Goal: Information Seeking & Learning: Stay updated

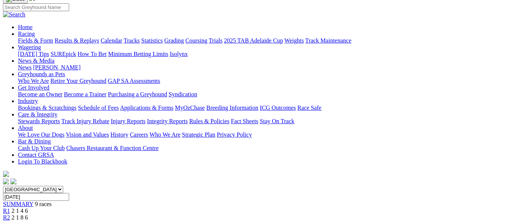
scroll to position [75, 0]
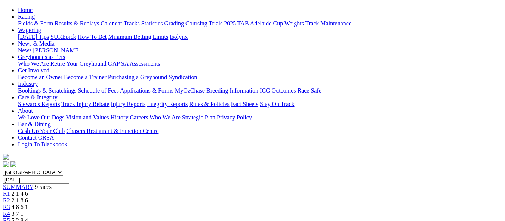
click at [275, 218] on div "R5 5 2 8 4" at bounding box center [252, 221] width 499 height 7
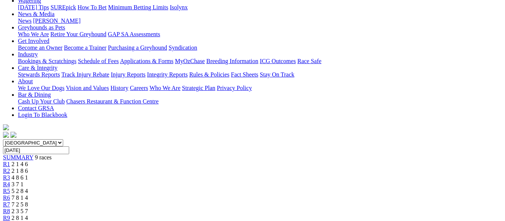
scroll to position [112, 0]
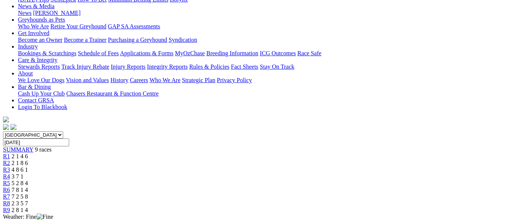
click at [24, 174] on span "3 7 1" at bounding box center [18, 177] width 12 height 6
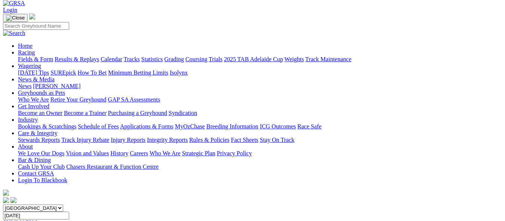
scroll to position [37, 0]
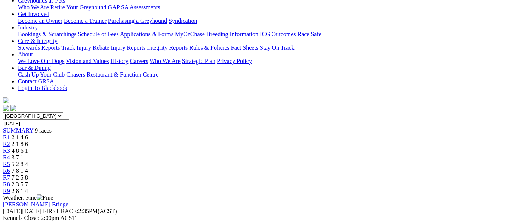
scroll to position [150, 0]
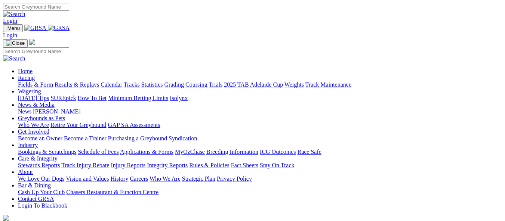
scroll to position [673, 0]
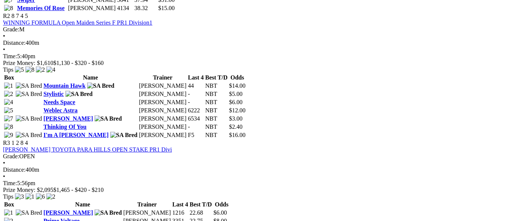
scroll to position [504, 0]
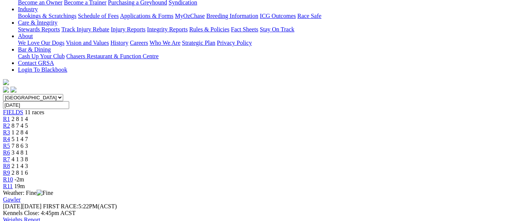
scroll to position [112, 0]
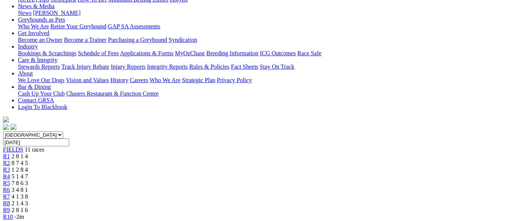
click at [28, 187] on span "3 4 8 1" at bounding box center [20, 190] width 16 height 6
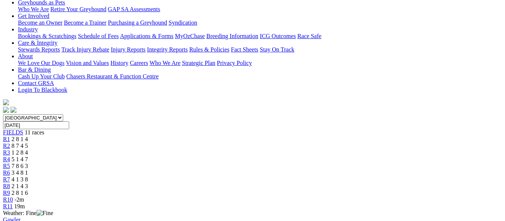
scroll to position [118, 0]
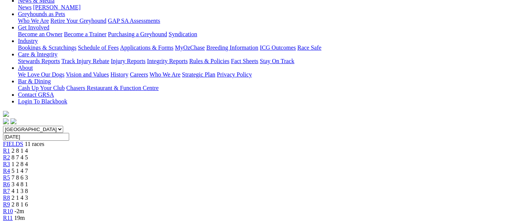
click at [28, 188] on span "4 1 3 8" at bounding box center [20, 191] width 16 height 6
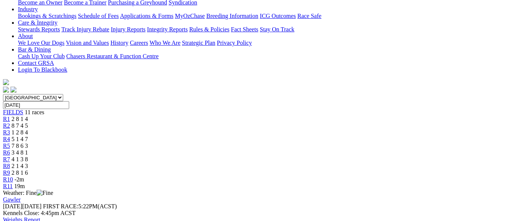
scroll to position [150, 0]
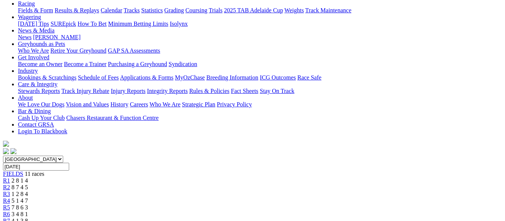
scroll to position [75, 0]
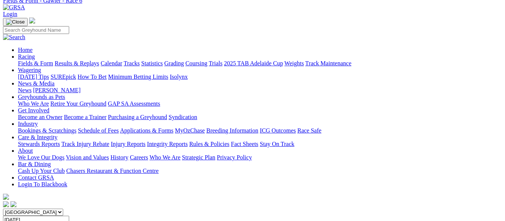
scroll to position [112, 0]
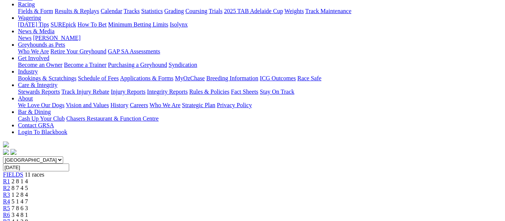
scroll to position [75, 0]
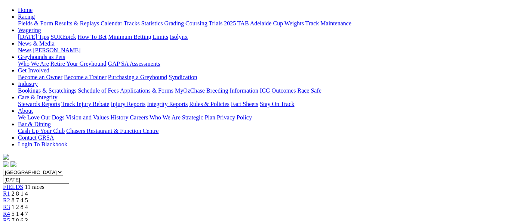
click at [236, 218] on div "R5 7 8 6 3" at bounding box center [252, 221] width 499 height 7
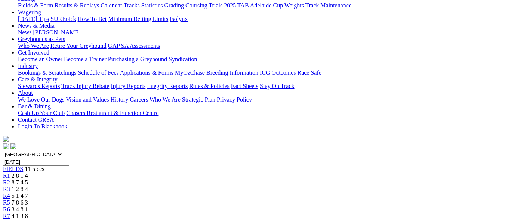
scroll to position [75, 0]
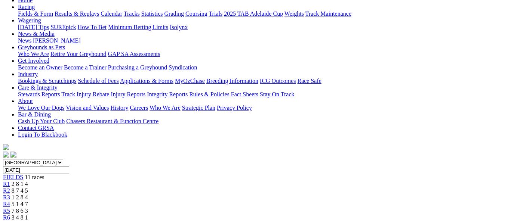
scroll to position [75, 0]
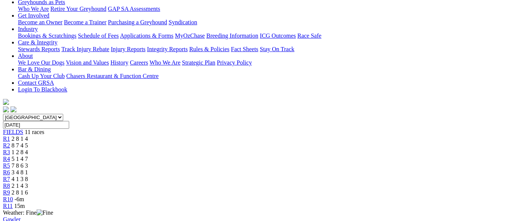
scroll to position [112, 0]
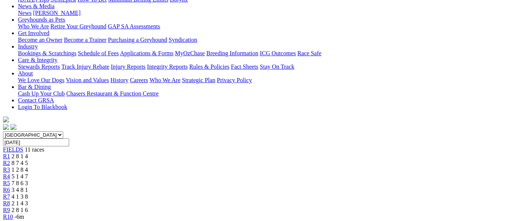
click at [28, 207] on span "2 8 1 6" at bounding box center [20, 210] width 16 height 6
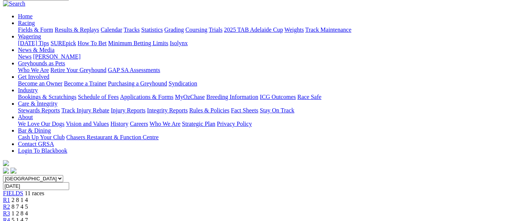
scroll to position [37, 0]
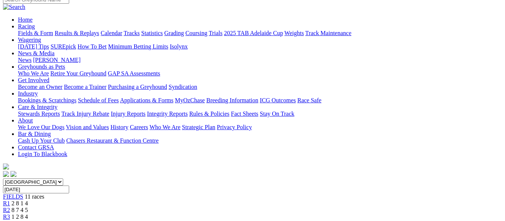
scroll to position [55, 0]
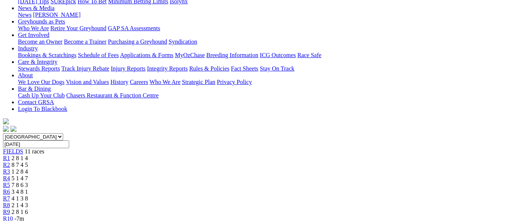
scroll to position [112, 0]
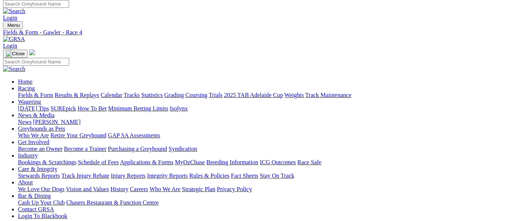
scroll to position [0, 0]
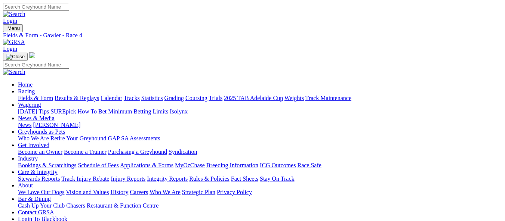
click at [122, 95] on link "Calendar" at bounding box center [112, 98] width 22 height 6
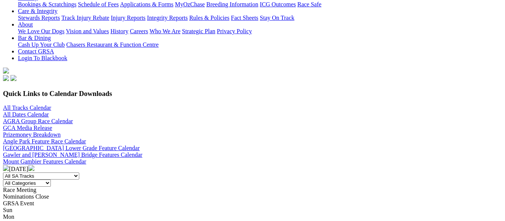
scroll to position [150, 0]
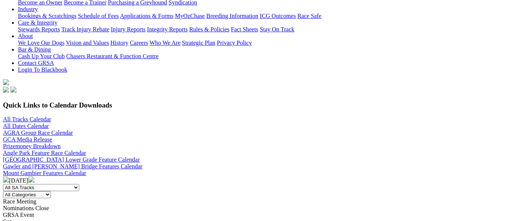
click at [34, 177] on img at bounding box center [31, 180] width 6 height 6
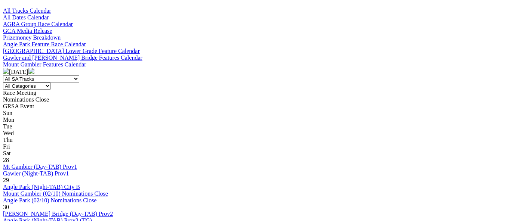
scroll to position [262, 0]
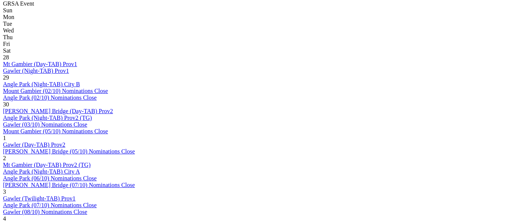
scroll to position [374, 0]
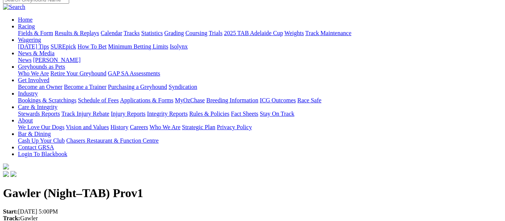
scroll to position [37, 0]
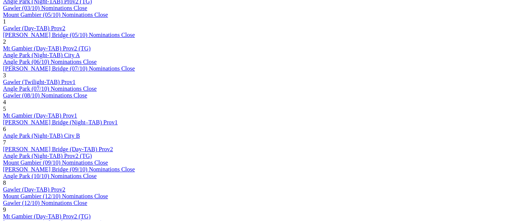
scroll to position [486, 0]
